Goal: Task Accomplishment & Management: Manage account settings

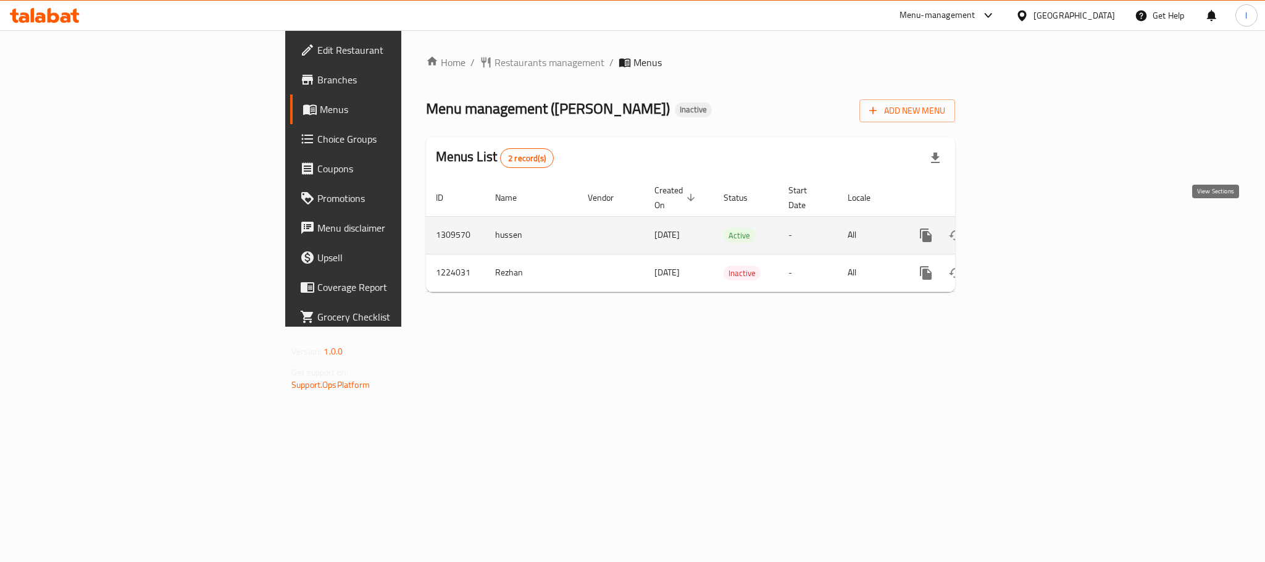
click at [1023, 228] on icon "enhanced table" at bounding box center [1015, 235] width 15 height 15
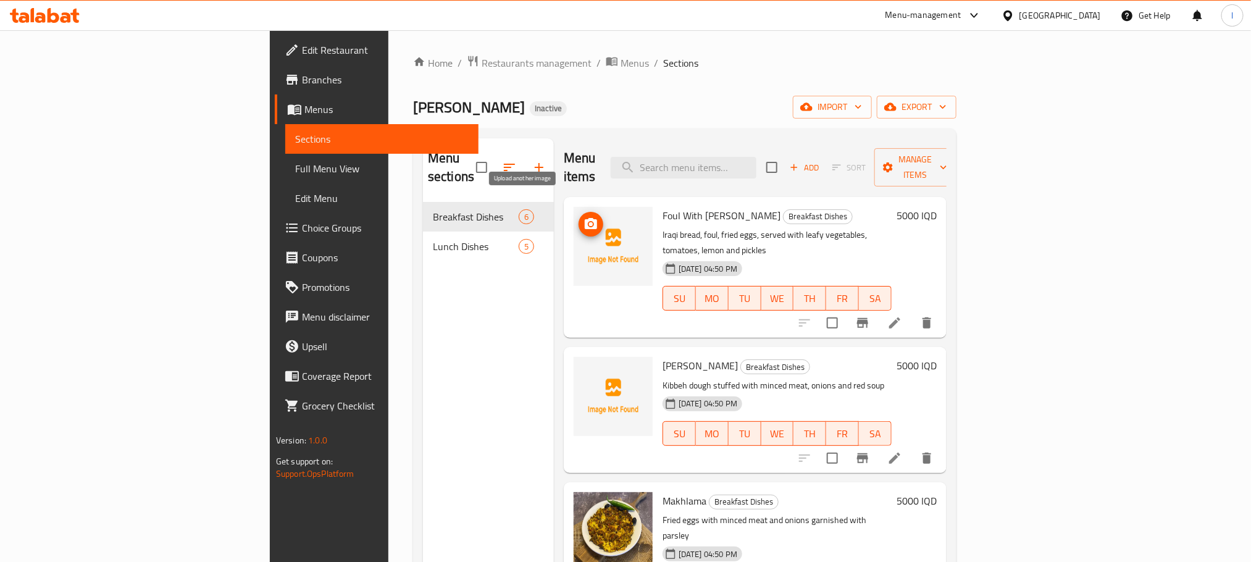
click at [584, 217] on icon "upload picture" at bounding box center [591, 224] width 15 height 15
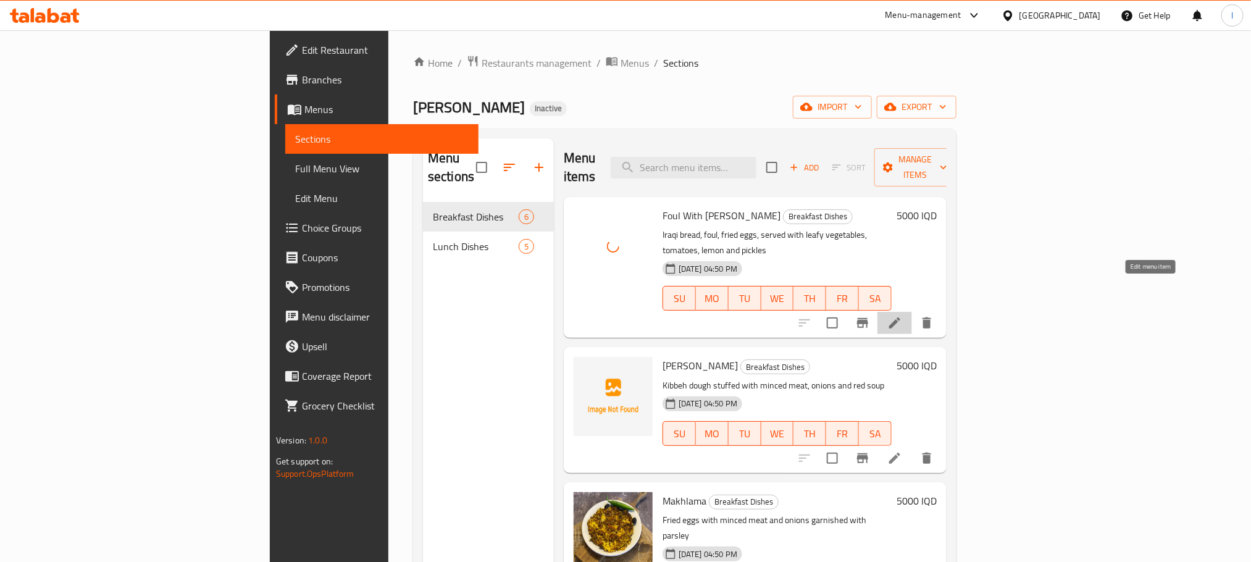
click at [902, 316] on icon at bounding box center [894, 323] width 15 height 15
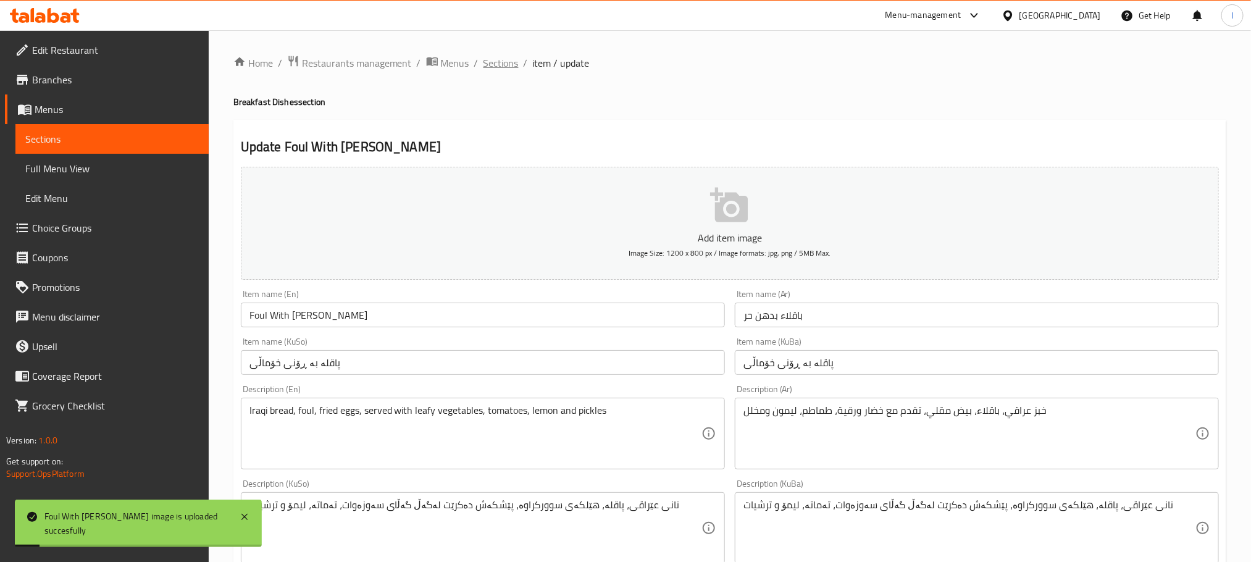
click at [498, 69] on span "Sections" at bounding box center [500, 63] width 35 height 15
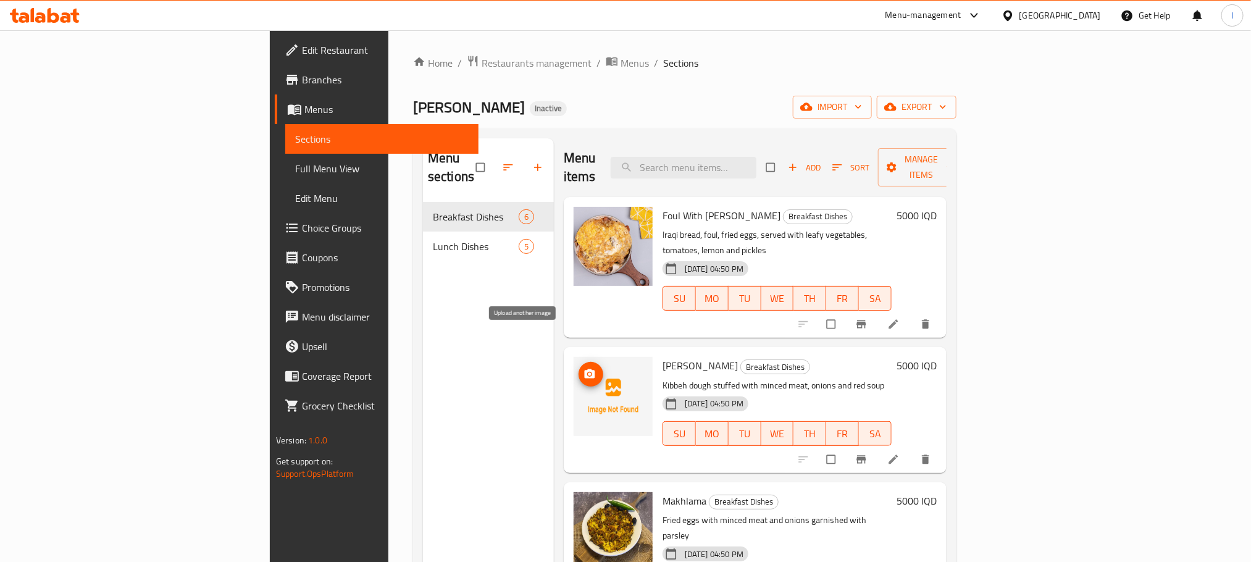
click at [584, 368] on icon "upload picture" at bounding box center [590, 374] width 12 height 12
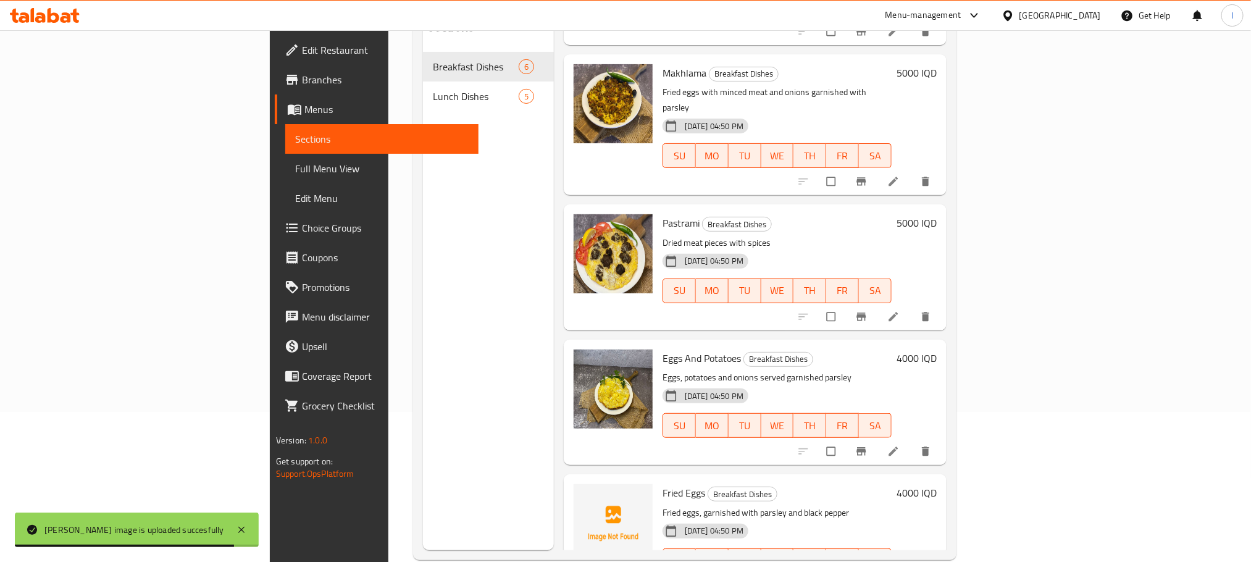
scroll to position [173, 0]
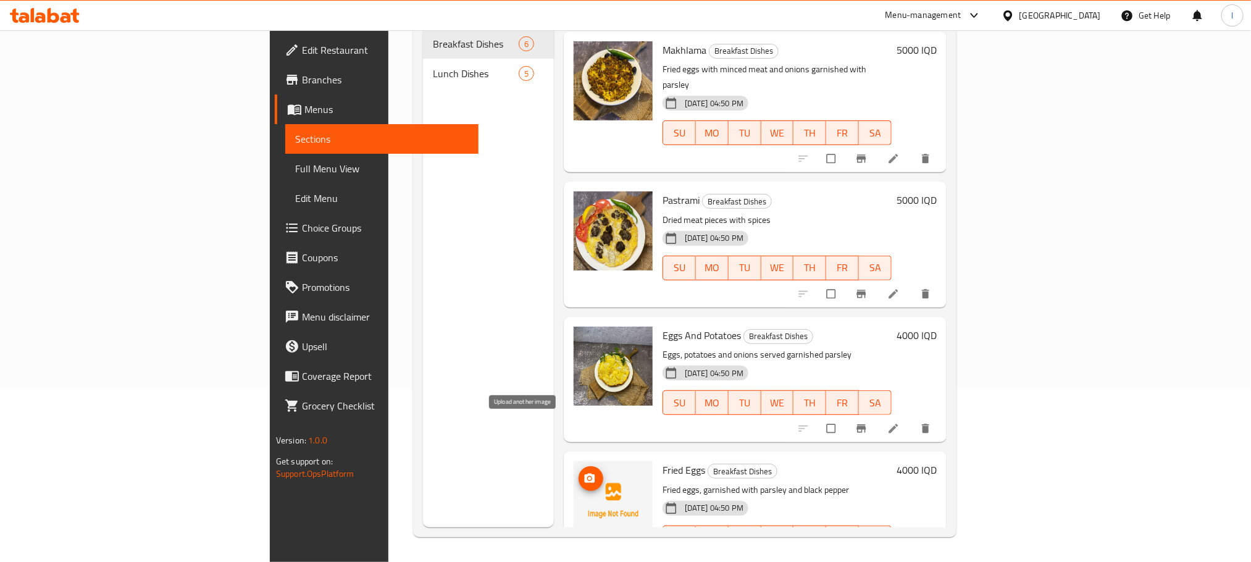
click at [579, 472] on span "upload picture" at bounding box center [591, 478] width 25 height 12
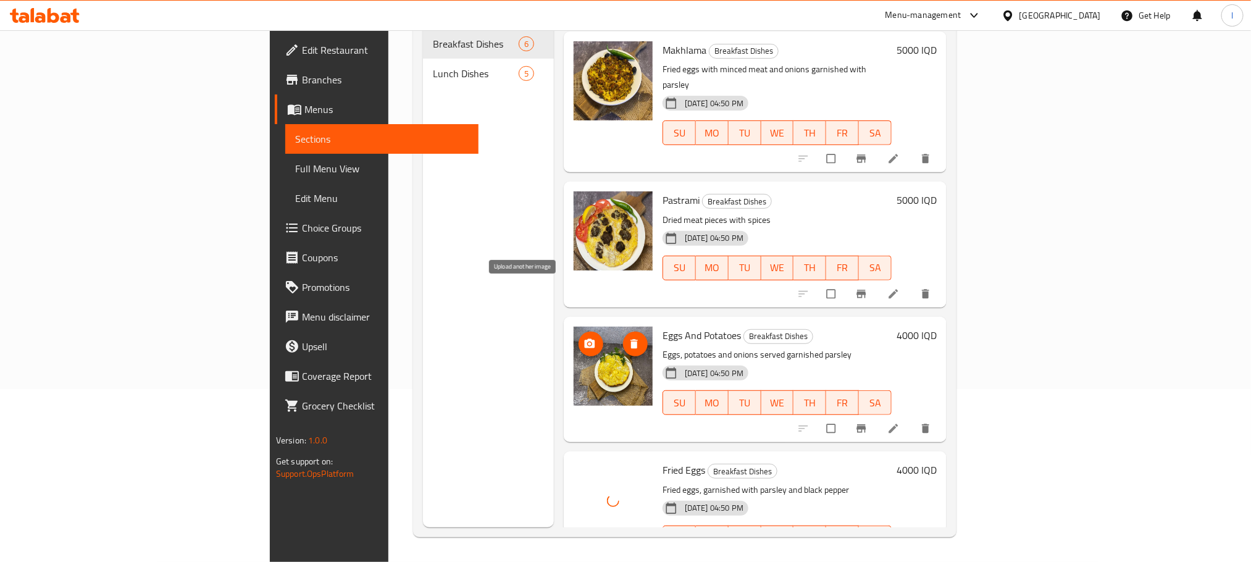
click at [585, 338] on icon "upload picture" at bounding box center [590, 342] width 10 height 9
click at [584, 338] on icon "upload picture" at bounding box center [590, 344] width 12 height 12
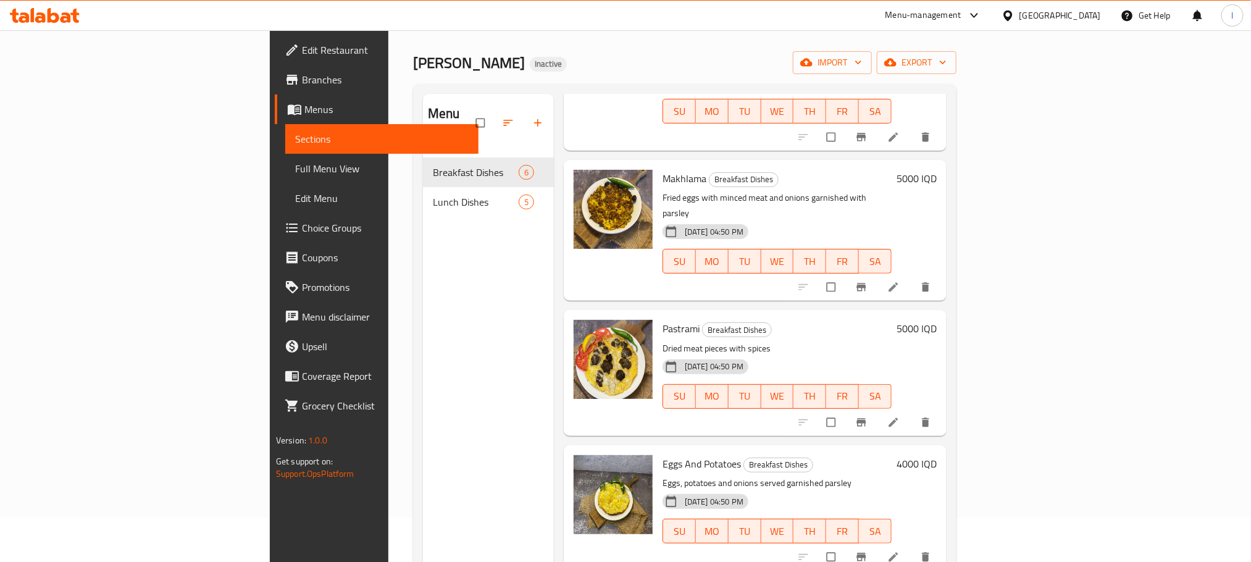
scroll to position [0, 0]
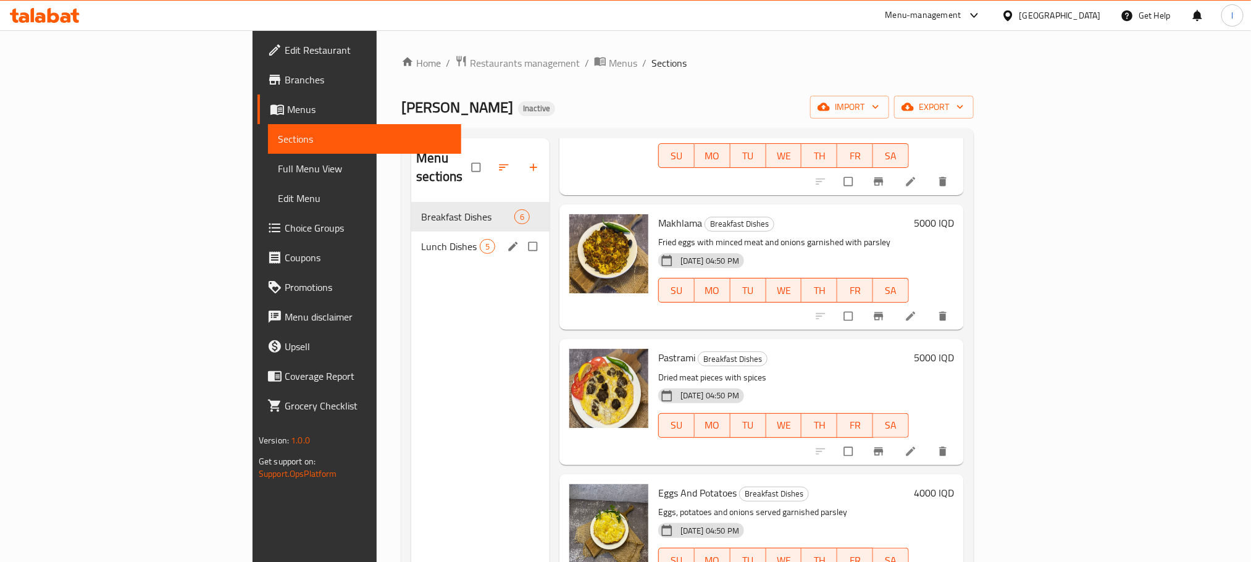
click at [411, 232] on div "Lunch Dishes 5" at bounding box center [480, 247] width 138 height 30
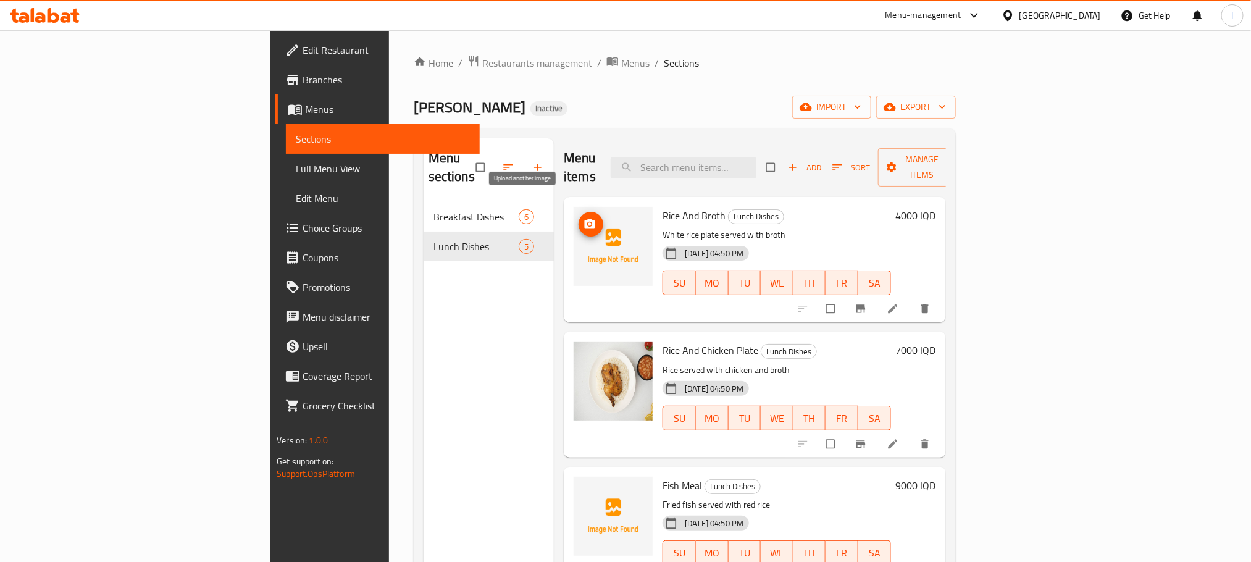
click at [585, 219] on icon "upload picture" at bounding box center [590, 223] width 10 height 9
click at [584, 218] on icon "upload picture" at bounding box center [590, 224] width 12 height 12
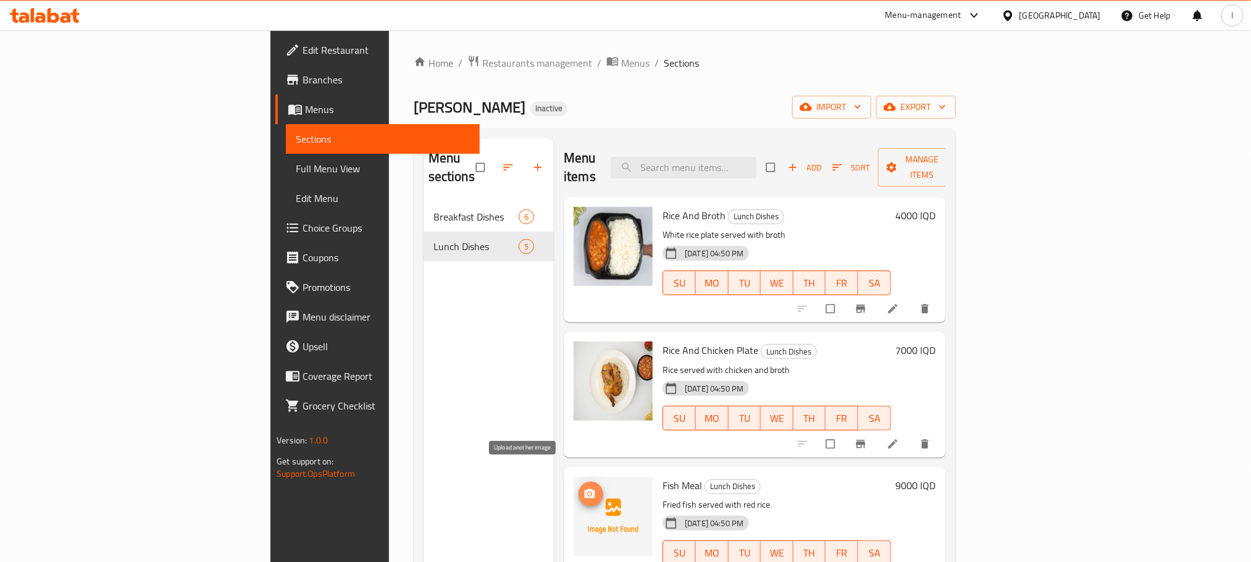
click at [579, 488] on span "upload picture" at bounding box center [591, 494] width 25 height 12
click at [574, 477] on img at bounding box center [613, 516] width 79 height 79
click at [579, 482] on button "upload picture" at bounding box center [591, 494] width 25 height 25
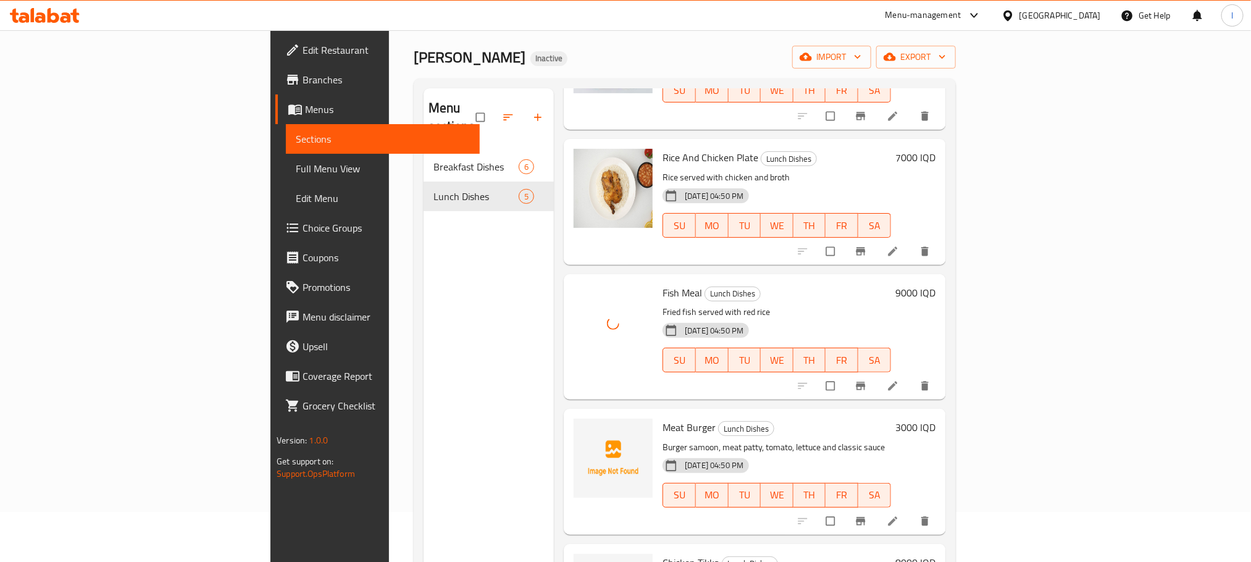
scroll to position [173, 0]
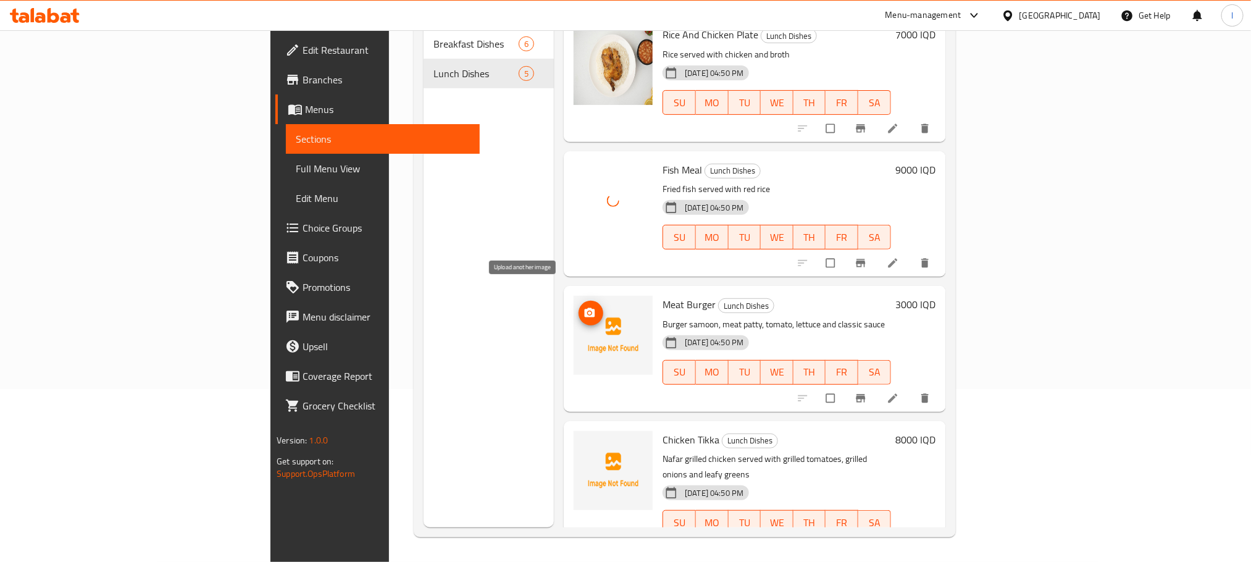
click at [585, 308] on icon "upload picture" at bounding box center [590, 312] width 10 height 9
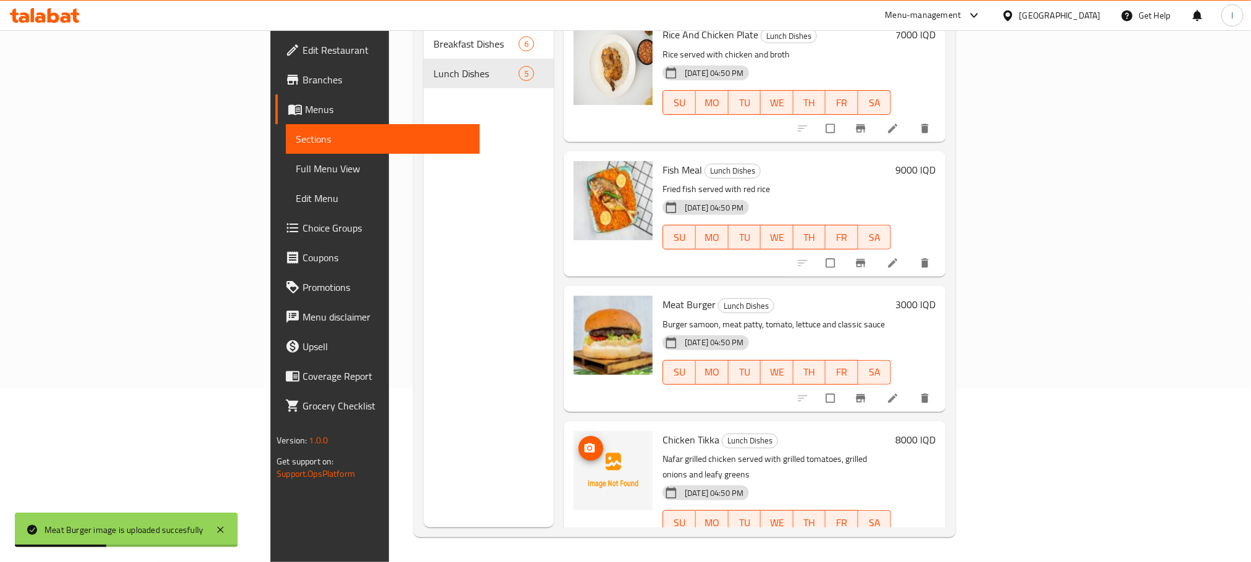
click at [579, 440] on button "upload picture" at bounding box center [591, 448] width 25 height 25
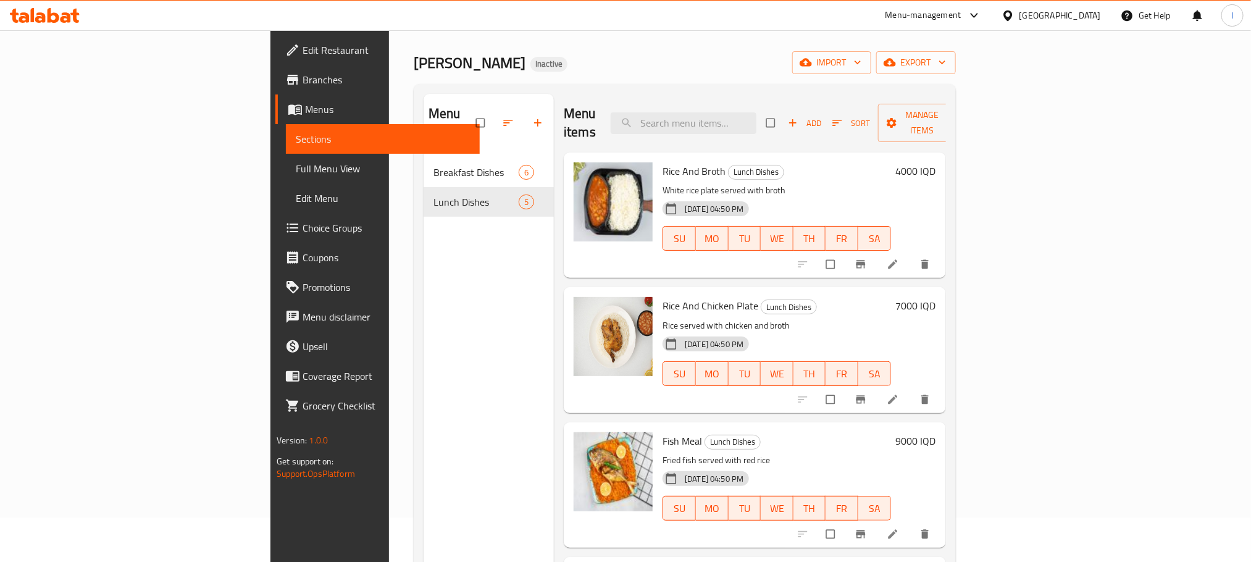
scroll to position [0, 0]
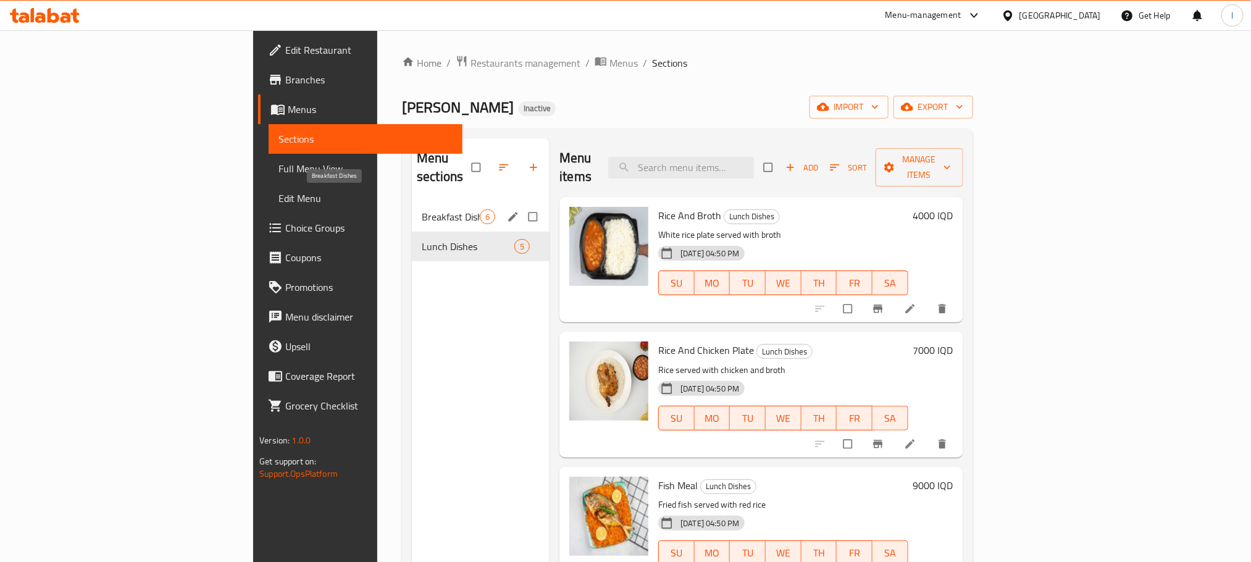
click at [422, 209] on span "Breakfast Dishes" at bounding box center [451, 216] width 58 height 15
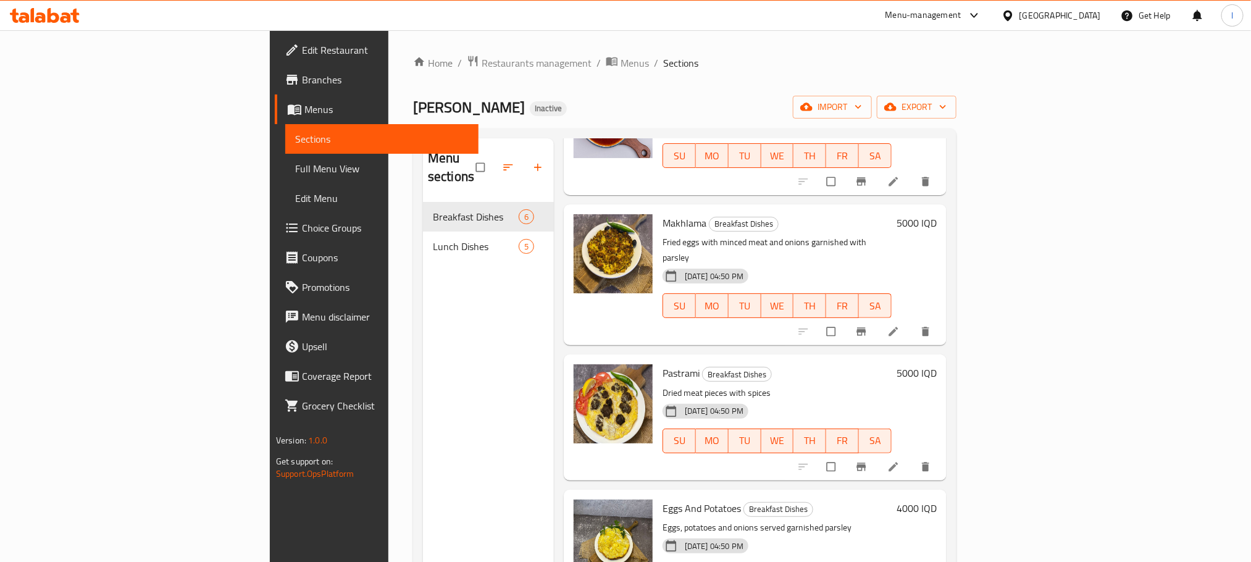
scroll to position [173, 0]
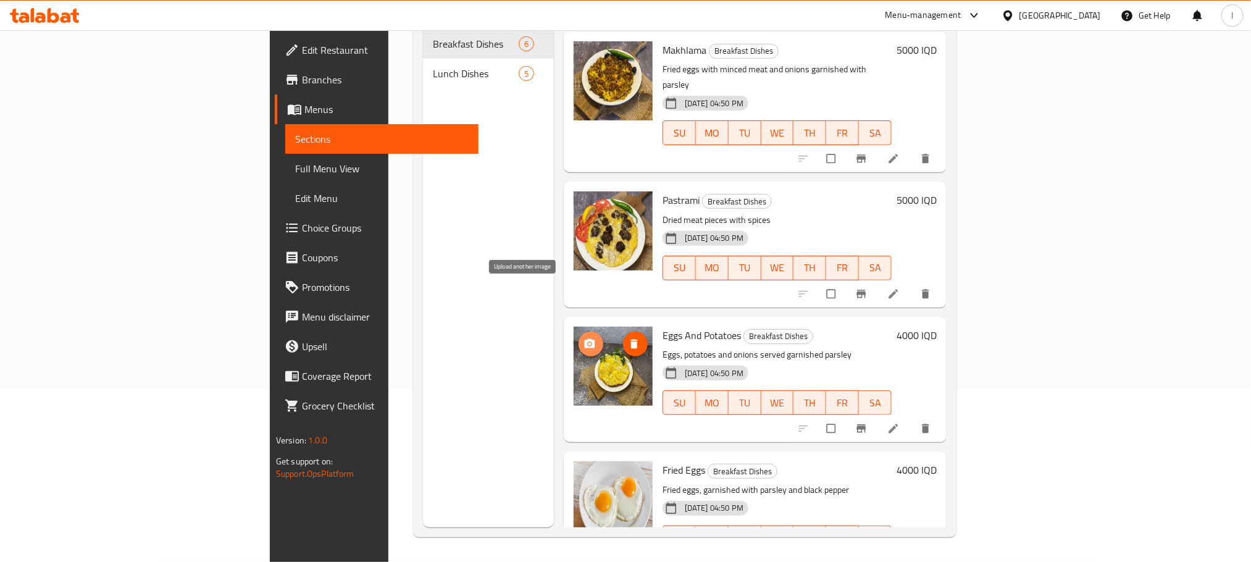
click at [584, 338] on icon "upload picture" at bounding box center [590, 344] width 12 height 12
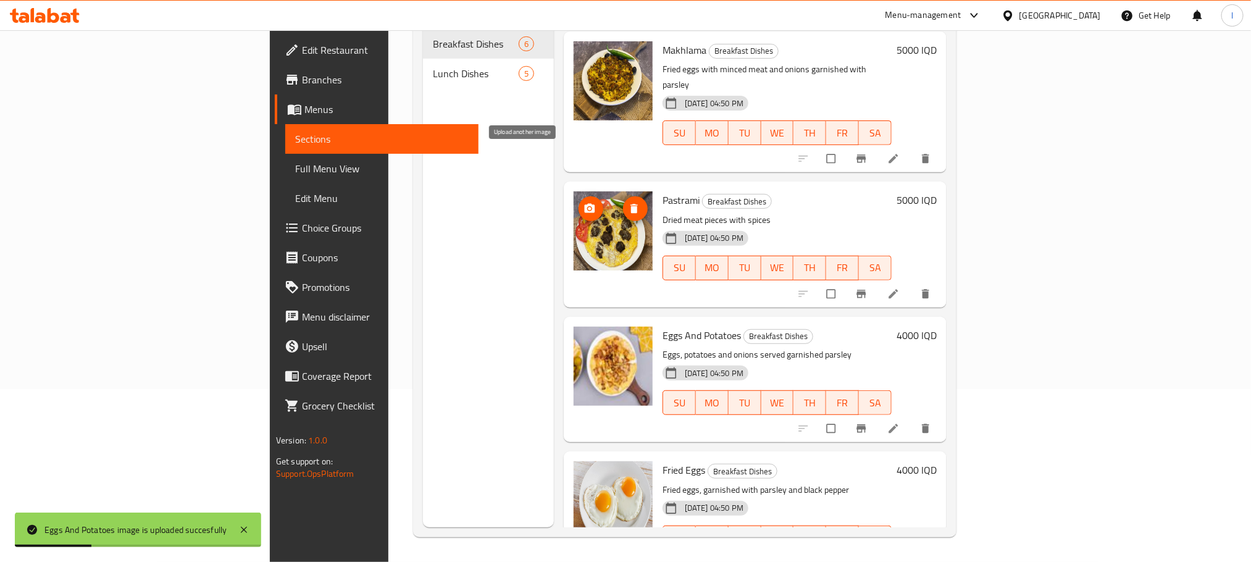
click at [584, 203] on icon "upload picture" at bounding box center [590, 209] width 12 height 12
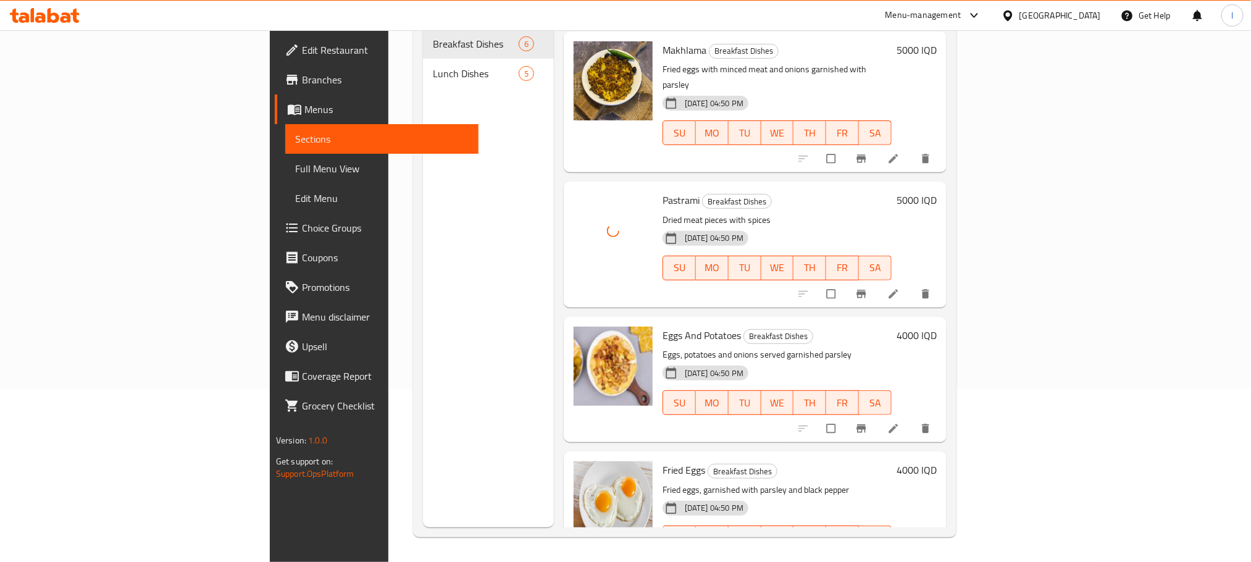
scroll to position [0, 0]
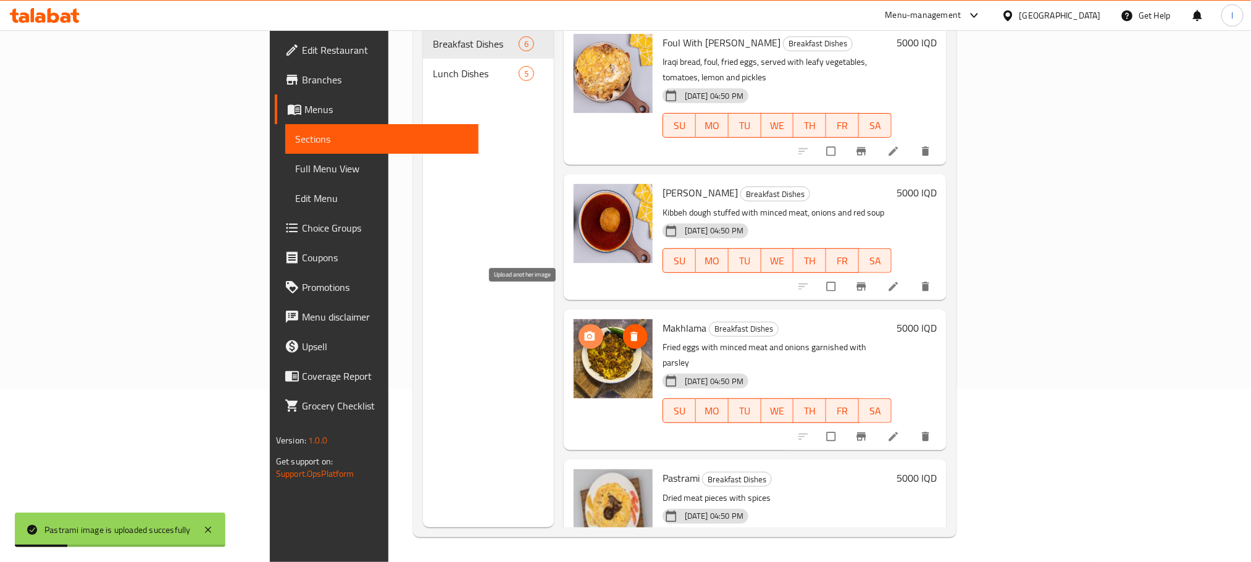
click at [579, 330] on span "upload picture" at bounding box center [591, 336] width 25 height 12
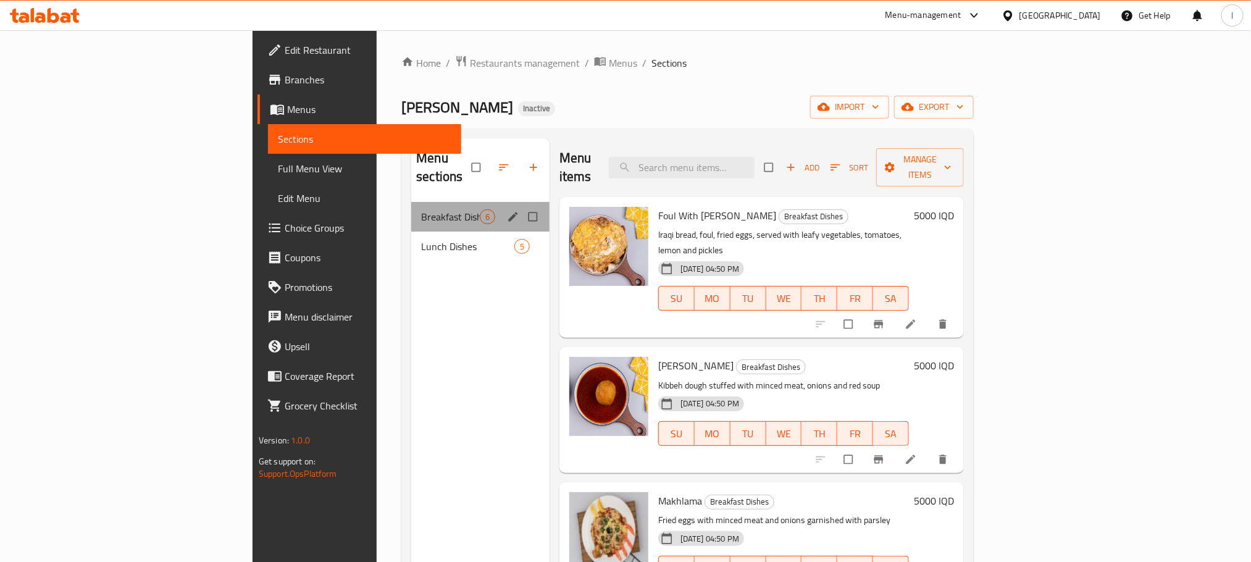
click at [411, 208] on div "Breakfast Dishes 6" at bounding box center [480, 217] width 138 height 30
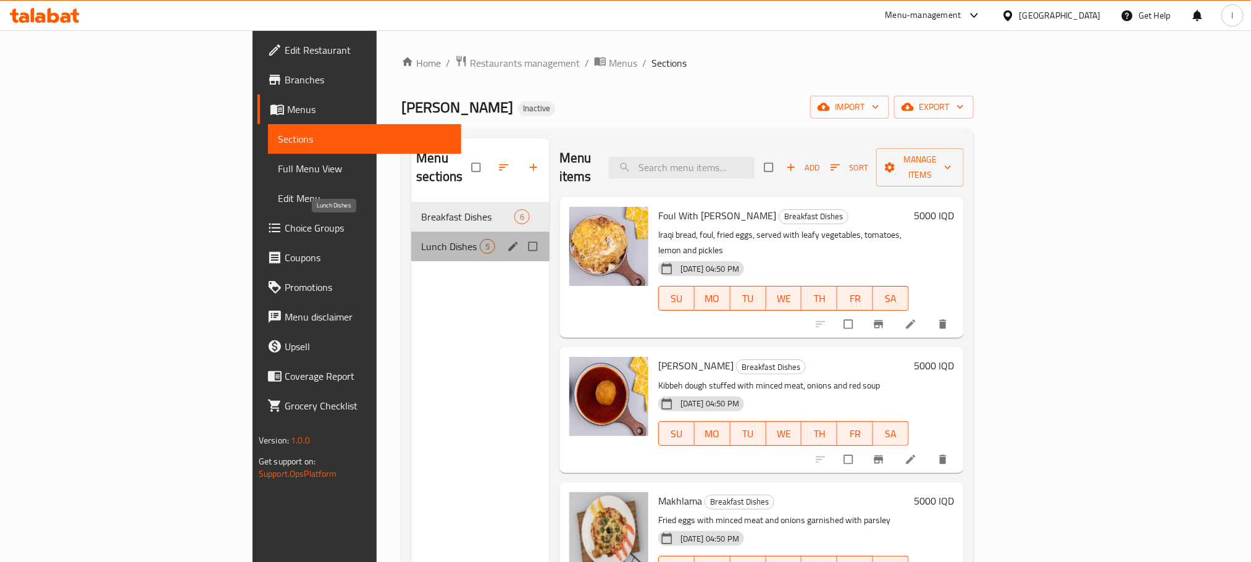
click at [421, 239] on span "Lunch Dishes" at bounding box center [450, 246] width 59 height 15
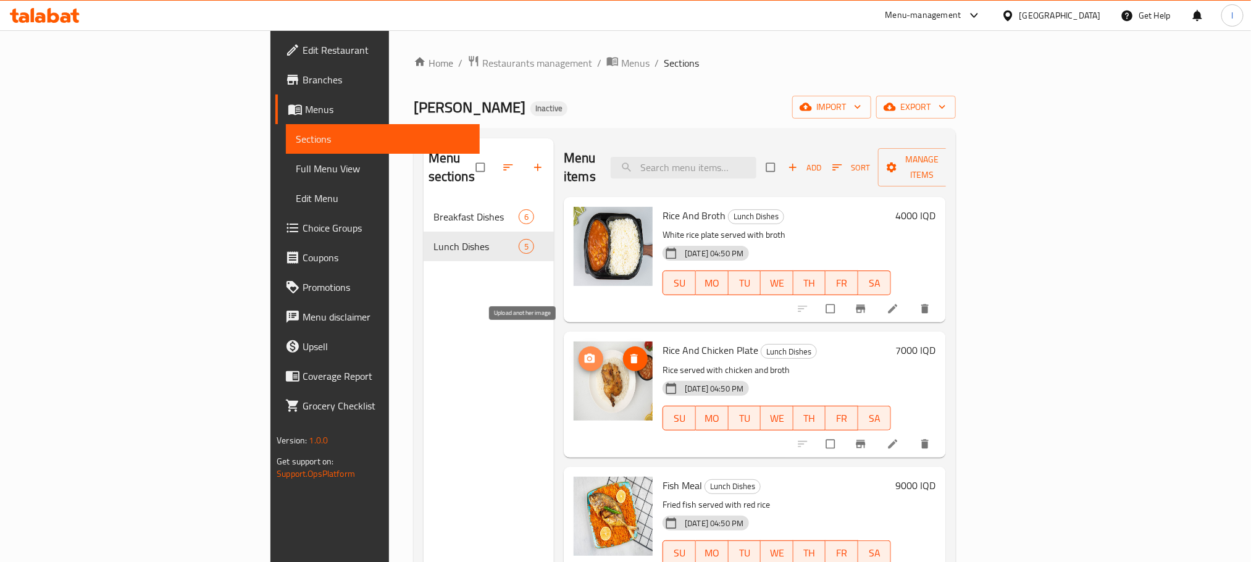
click at [579, 346] on button "upload picture" at bounding box center [591, 358] width 25 height 25
click at [296, 169] on span "Full Menu View" at bounding box center [383, 168] width 174 height 15
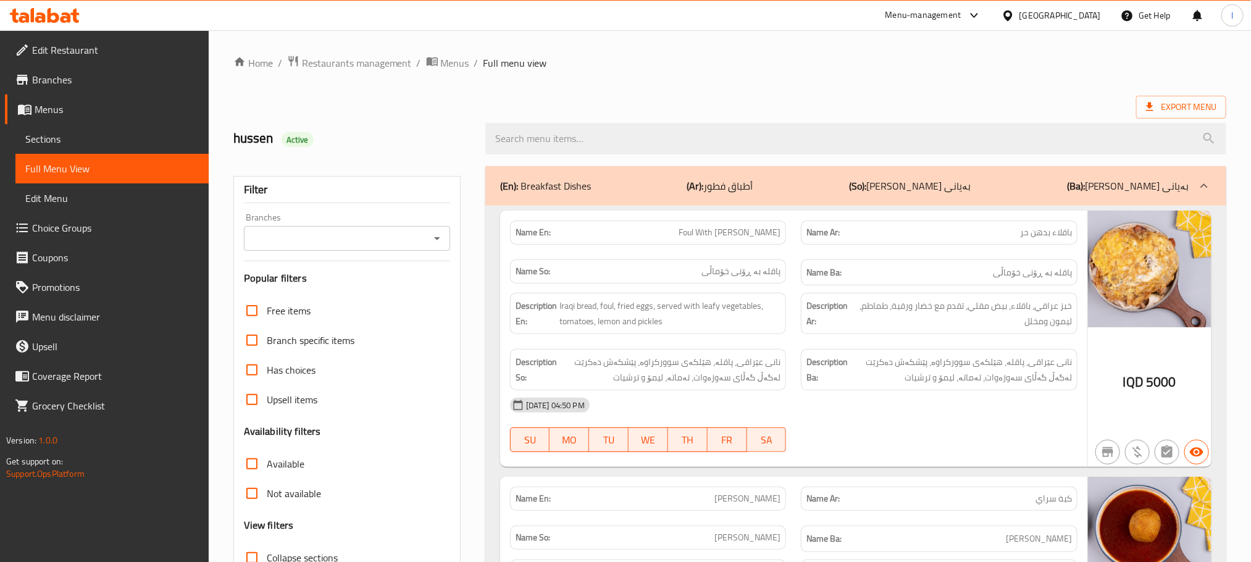
click at [432, 228] on div "Branches" at bounding box center [347, 238] width 206 height 25
click at [437, 236] on icon "Open" at bounding box center [437, 238] width 15 height 15
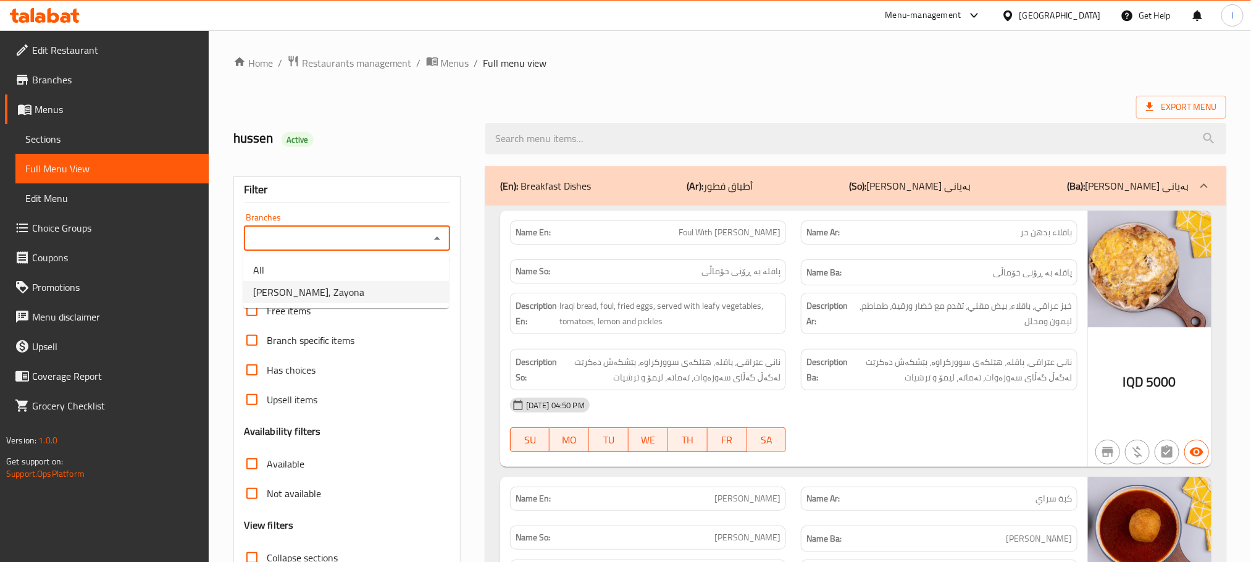
click at [385, 282] on li "[PERSON_NAME], Zayona" at bounding box center [346, 292] width 206 height 22
type input "[PERSON_NAME], Zayona"
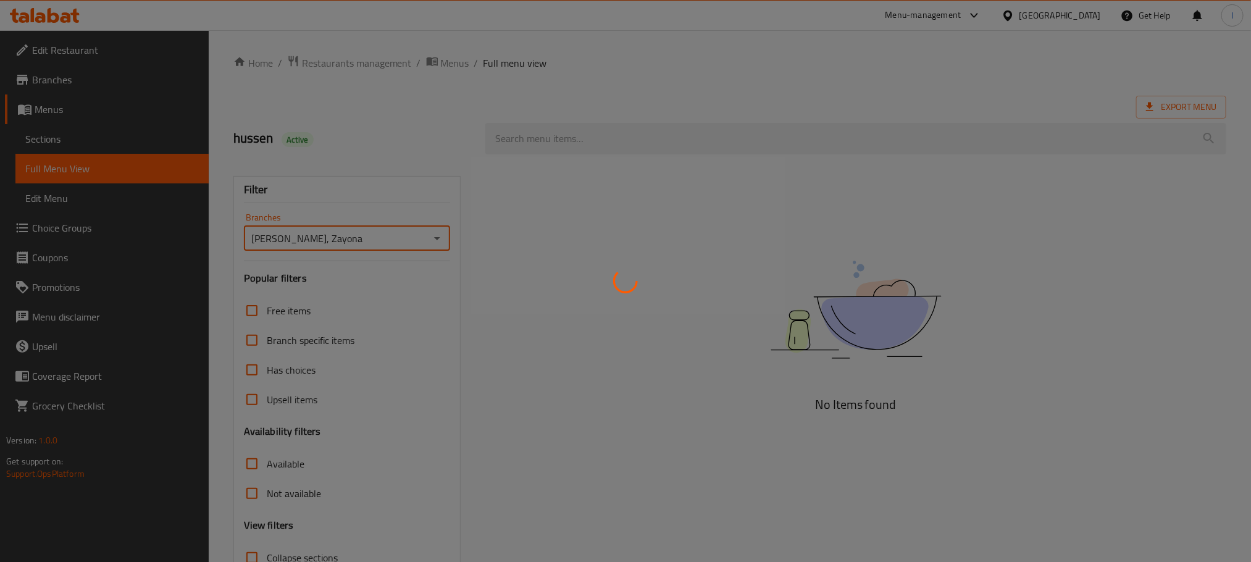
scroll to position [96, 0]
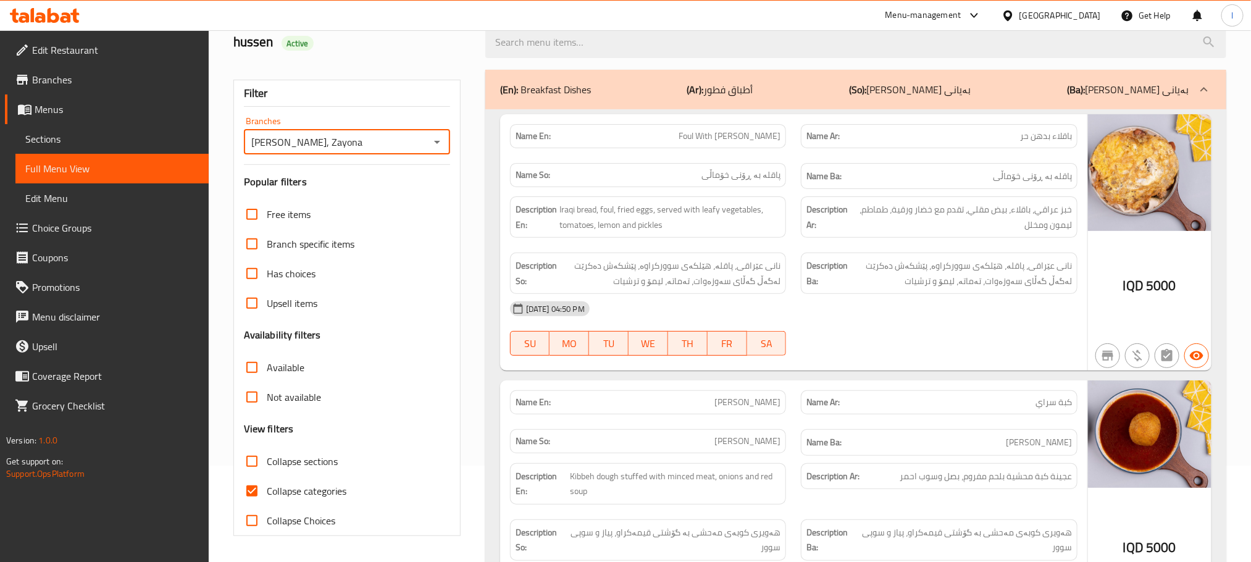
click at [245, 499] on input "Collapse categories" at bounding box center [252, 491] width 30 height 30
checkbox input "false"
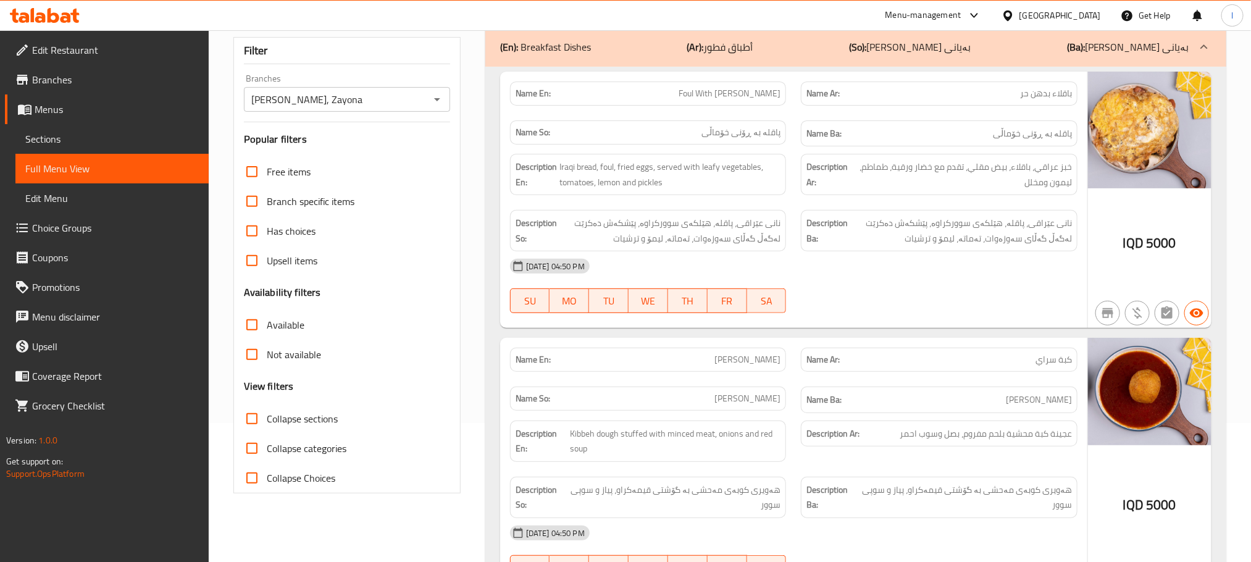
scroll to position [0, 0]
